Goal: Find specific page/section: Locate a particular part of the current website

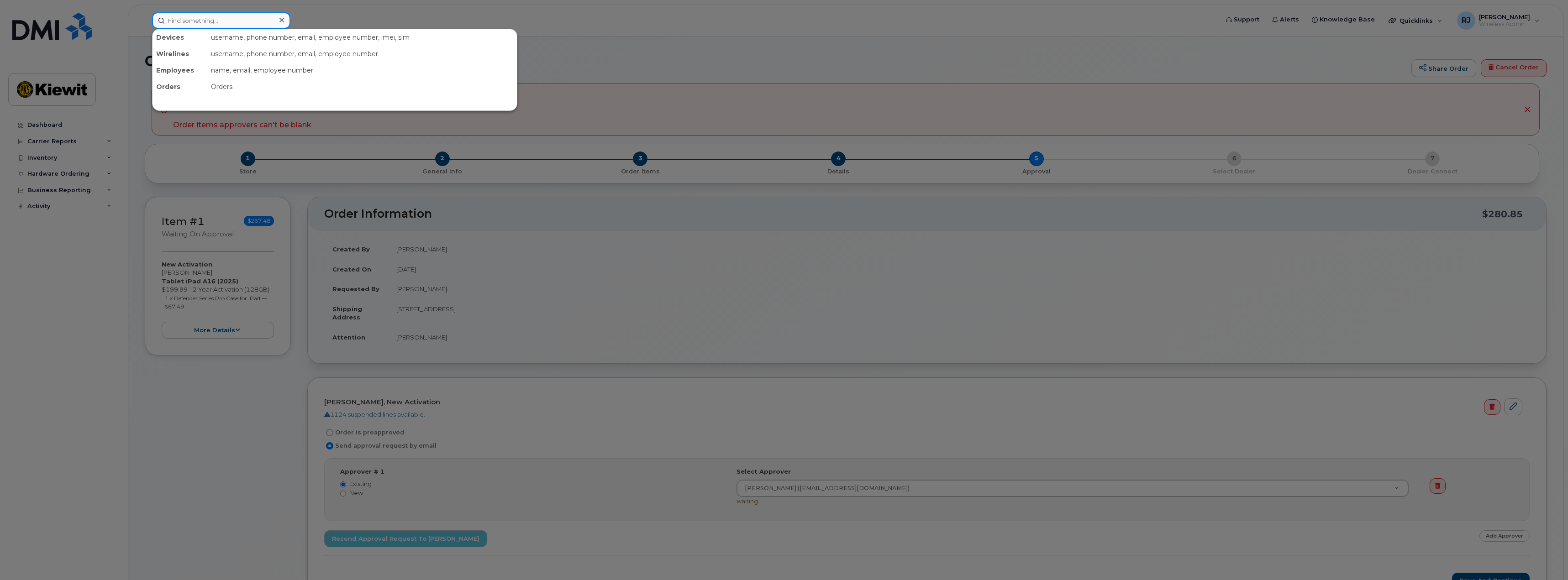
click at [205, 24] on input at bounding box center [221, 20] width 138 height 16
type input "[PERSON_NAME]"
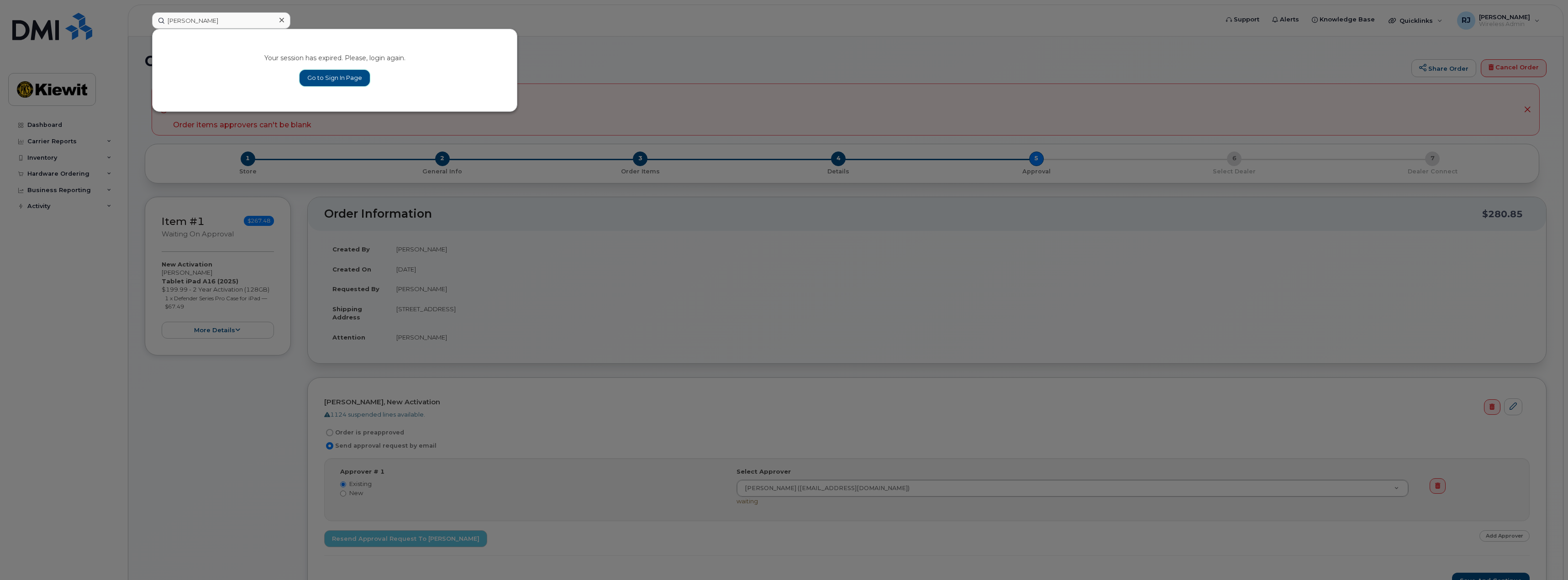
click at [331, 79] on link "Go to Sign In Page" at bounding box center [335, 78] width 71 height 16
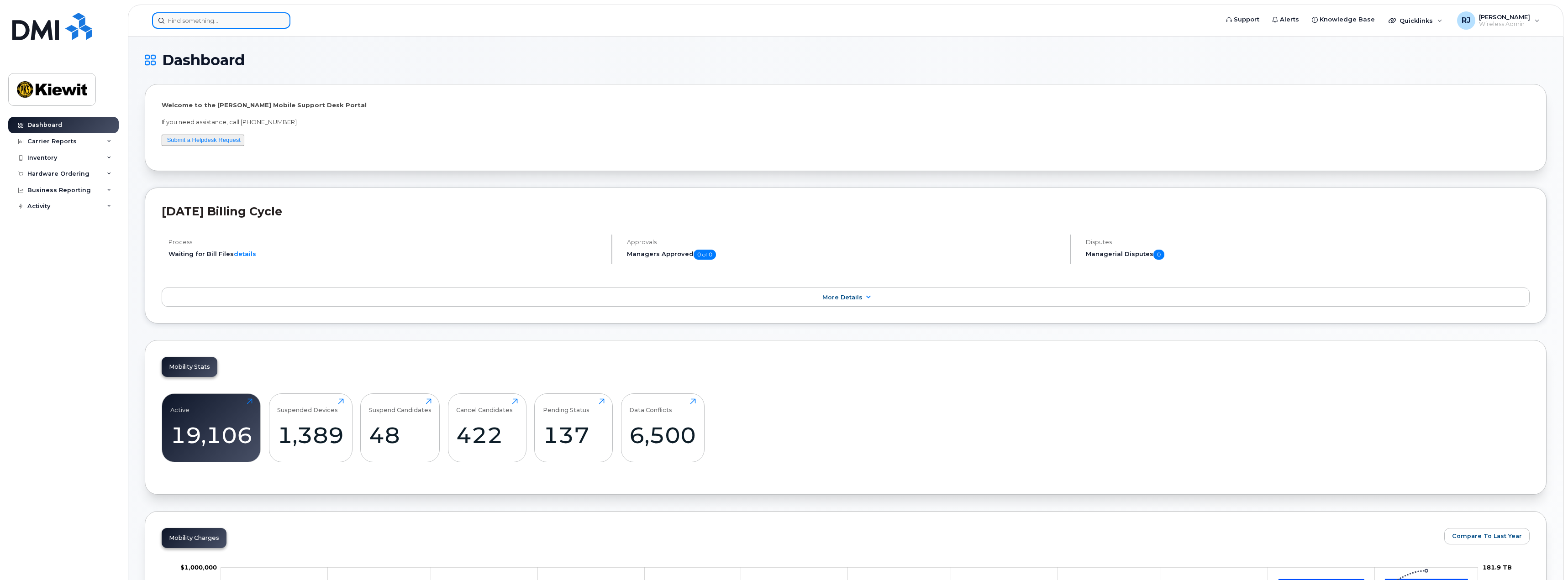
click at [206, 25] on input at bounding box center [221, 20] width 138 height 16
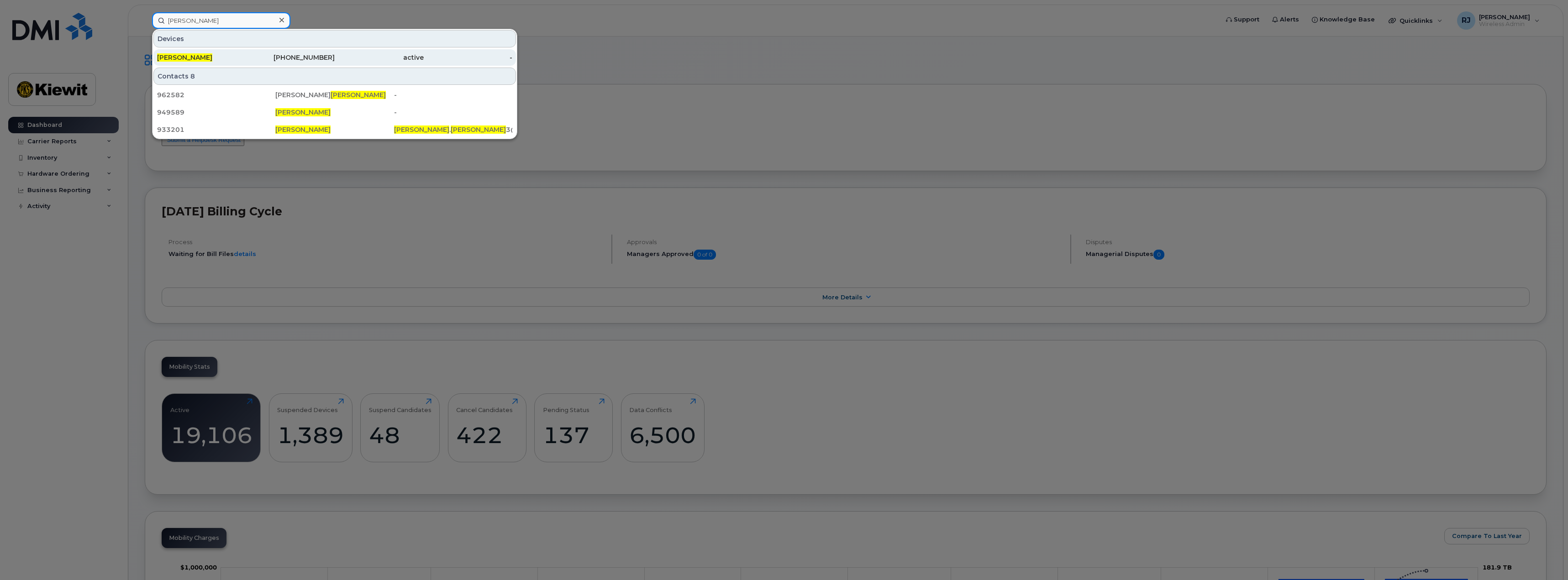
type input "[PERSON_NAME]"
click at [223, 57] on div "[PERSON_NAME]" at bounding box center [201, 57] width 89 height 9
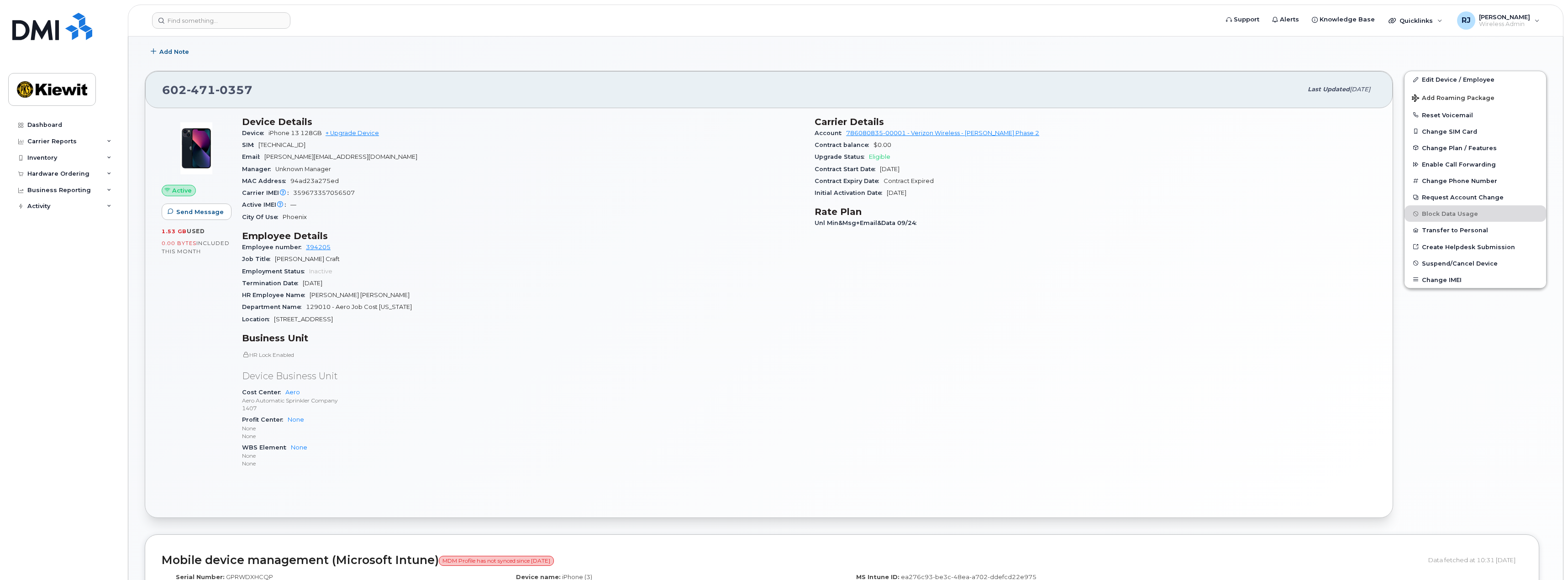
scroll to position [137, 0]
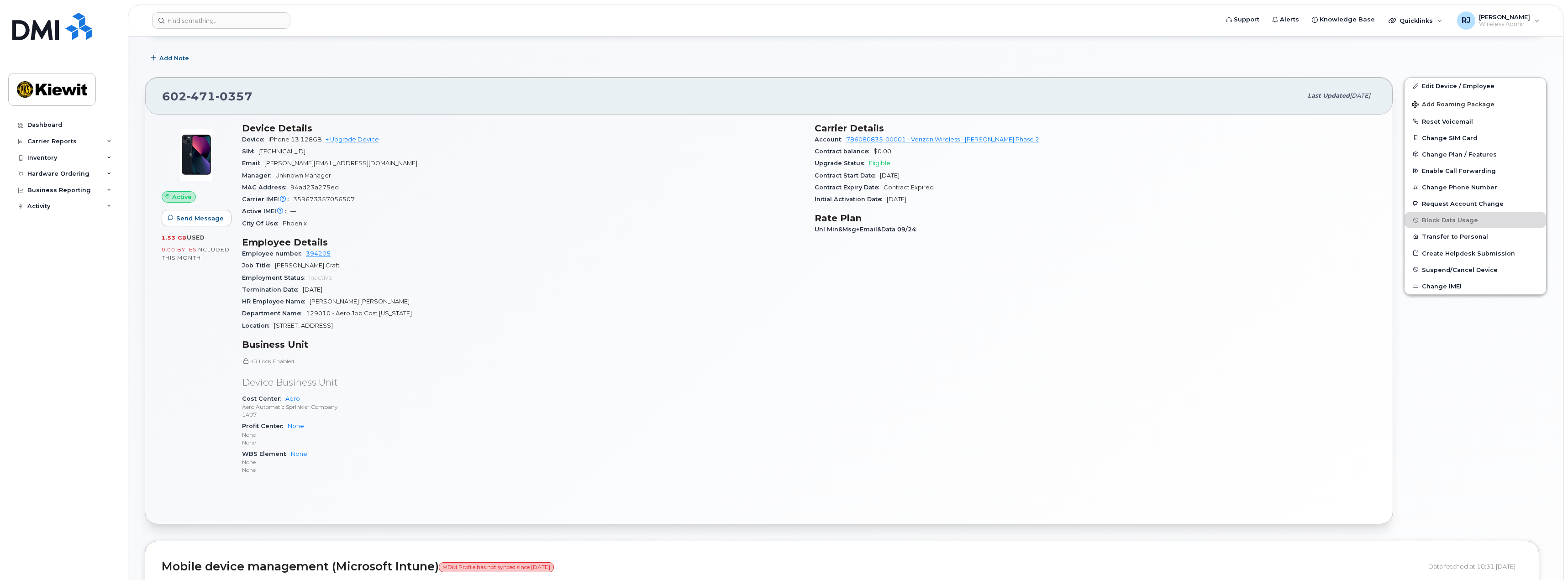
click at [315, 276] on span "Inactive" at bounding box center [321, 278] width 23 height 7
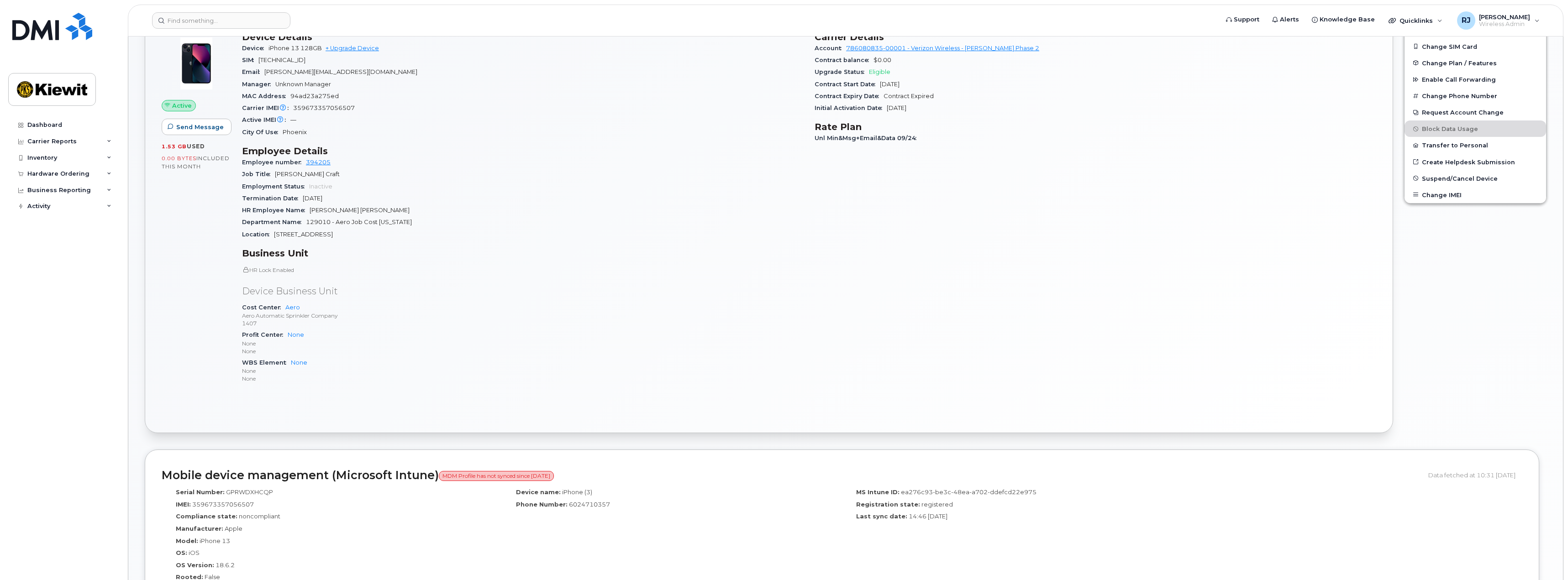
scroll to position [183, 0]
